Goal: Information Seeking & Learning: Find specific fact

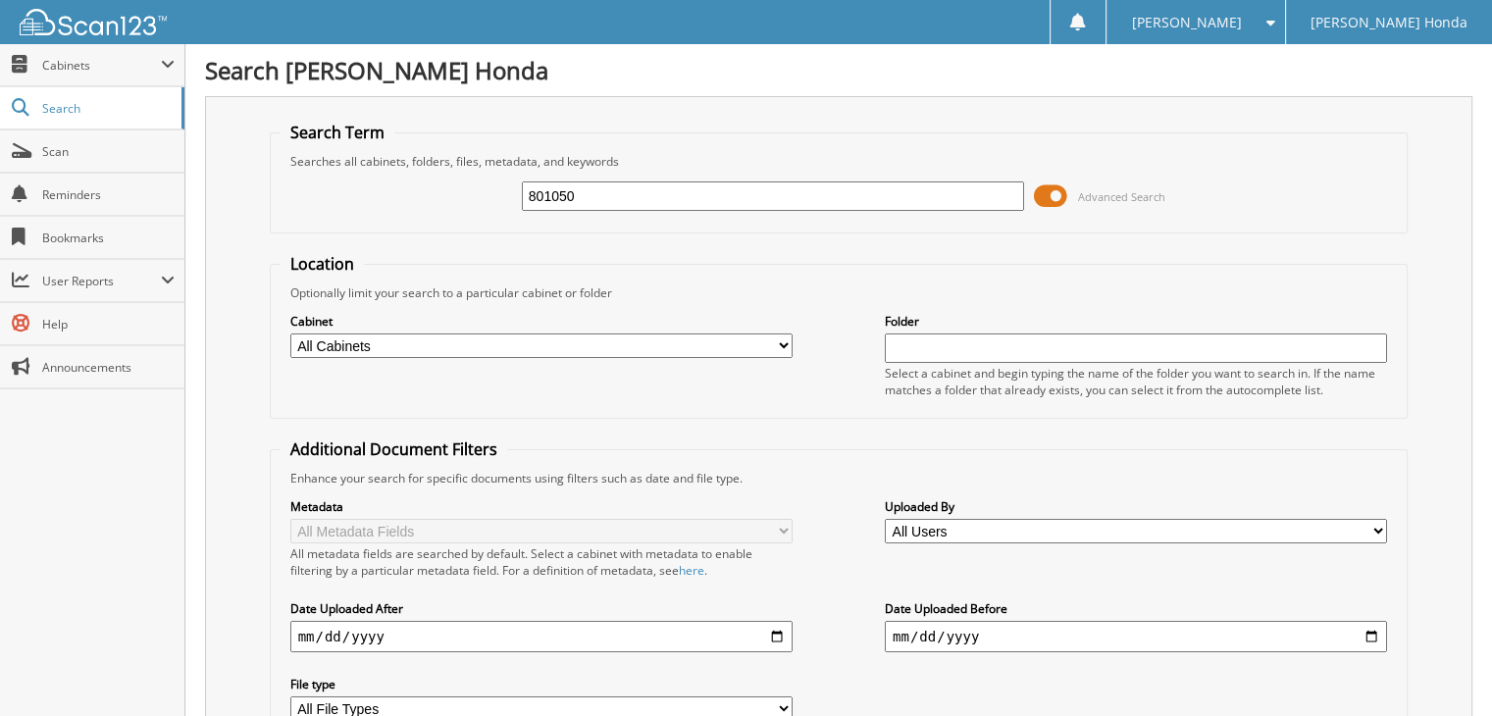
type input "801050"
click at [53, 103] on span "Search" at bounding box center [106, 108] width 129 height 17
type input "801050"
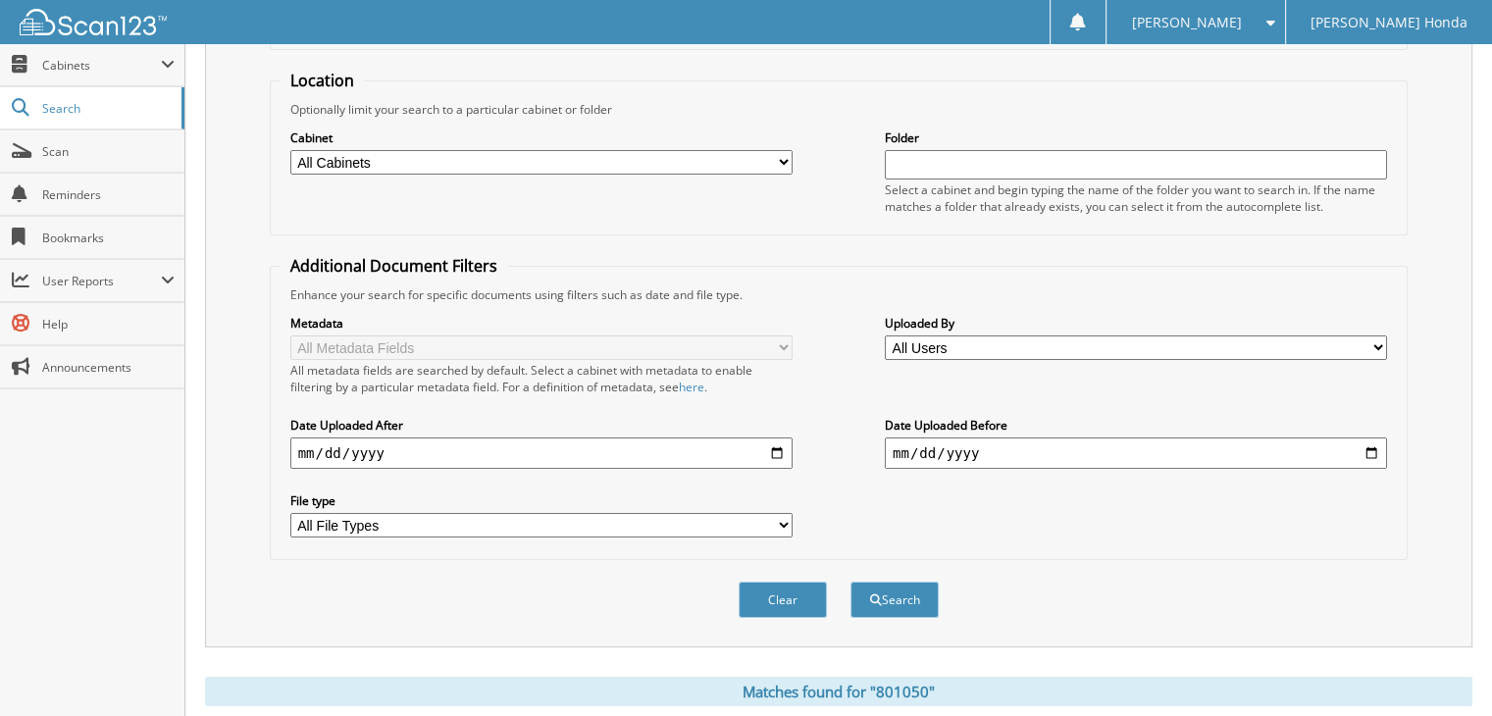
scroll to position [196, 0]
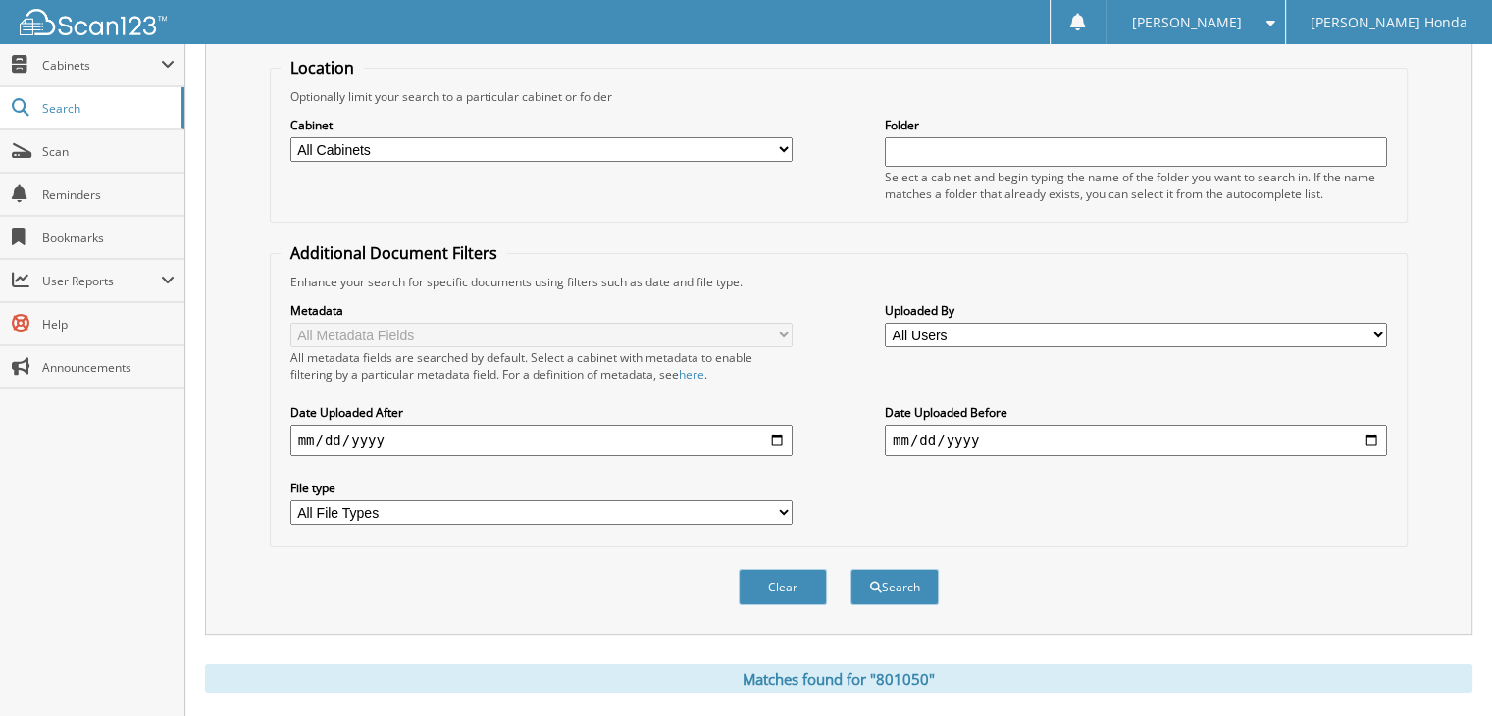
click at [1379, 327] on select "All Users AARON PRICE Alexandra Plainte Amanda Franco Amanda Stewart amber well…" at bounding box center [1136, 335] width 502 height 25
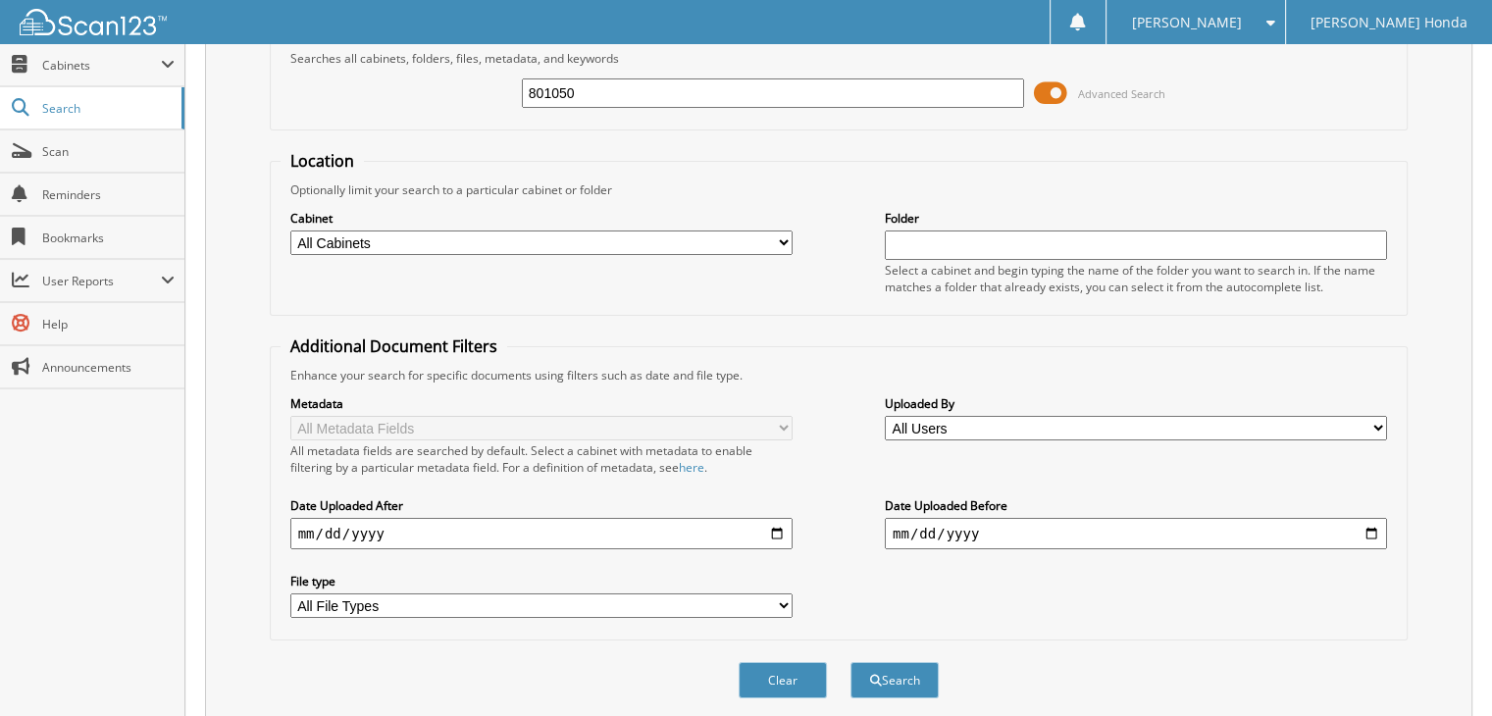
scroll to position [0, 0]
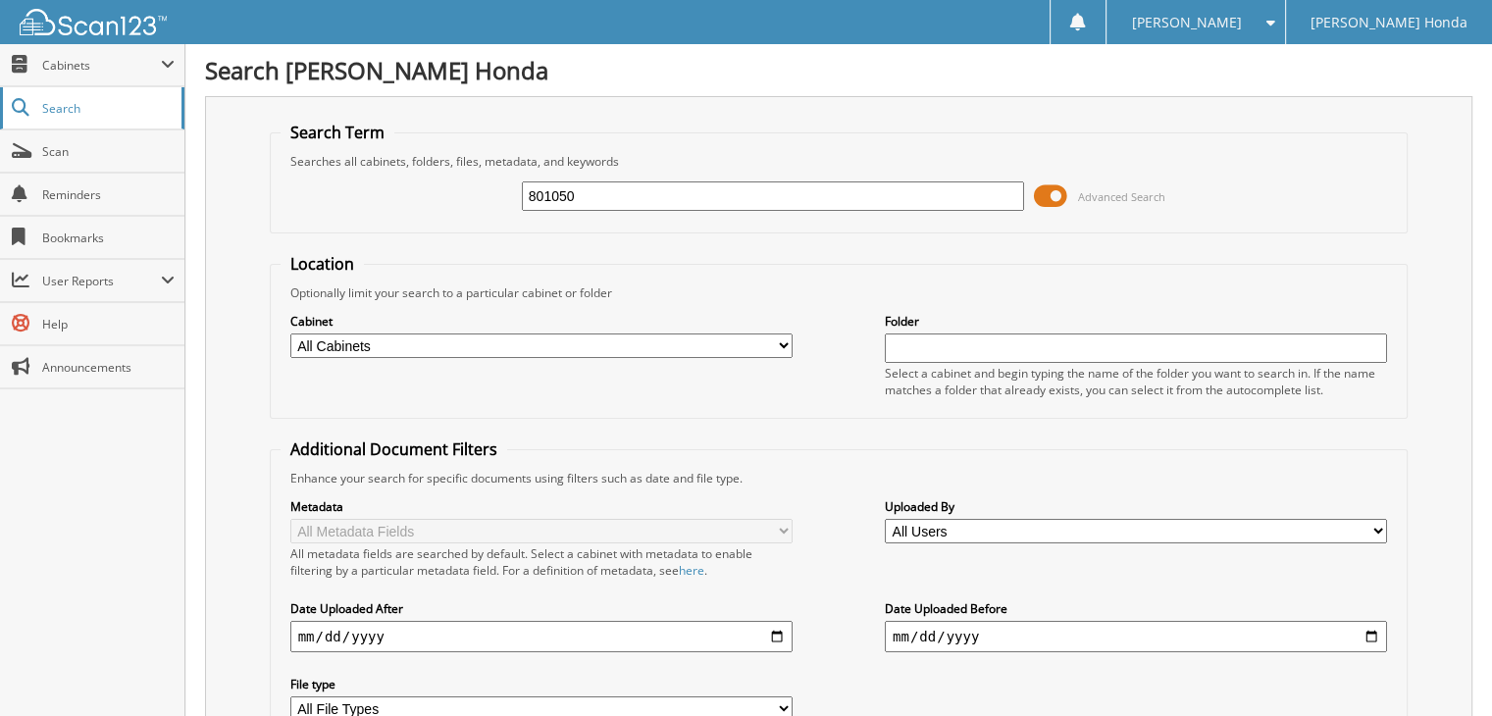
click at [108, 107] on span "Search" at bounding box center [106, 108] width 129 height 17
type input "800072"
